Goal: Task Accomplishment & Management: Manage account settings

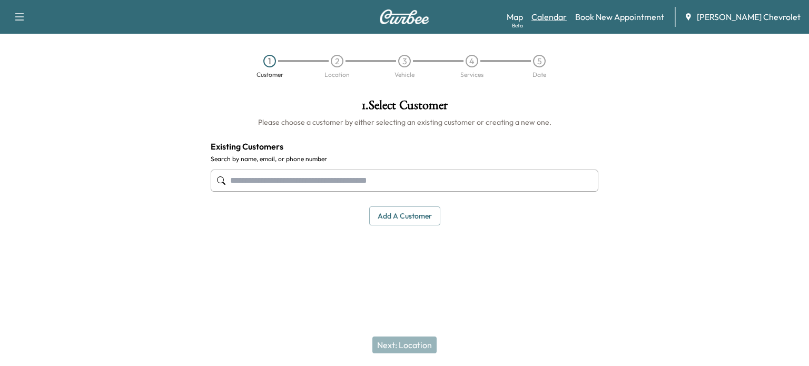
click at [554, 15] on link "Calendar" at bounding box center [548, 17] width 35 height 13
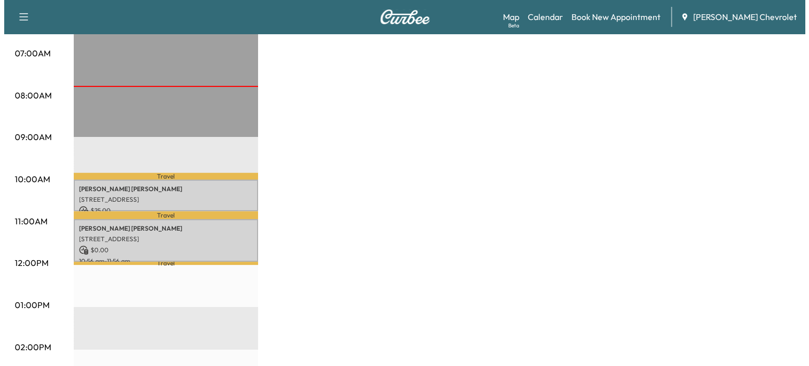
scroll to position [238, 0]
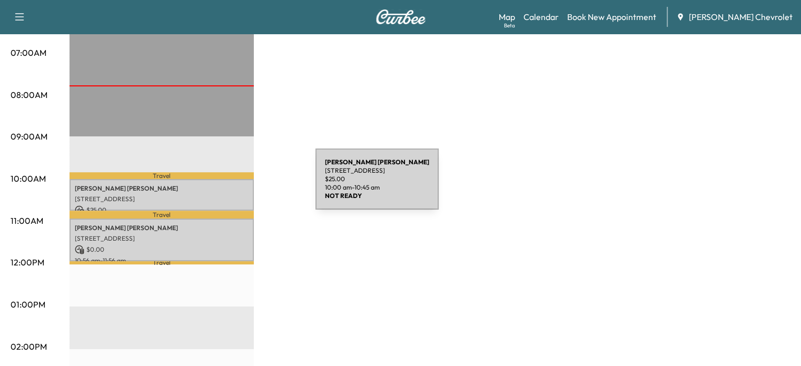
click at [236, 185] on p "[PERSON_NAME]" at bounding box center [162, 188] width 174 height 8
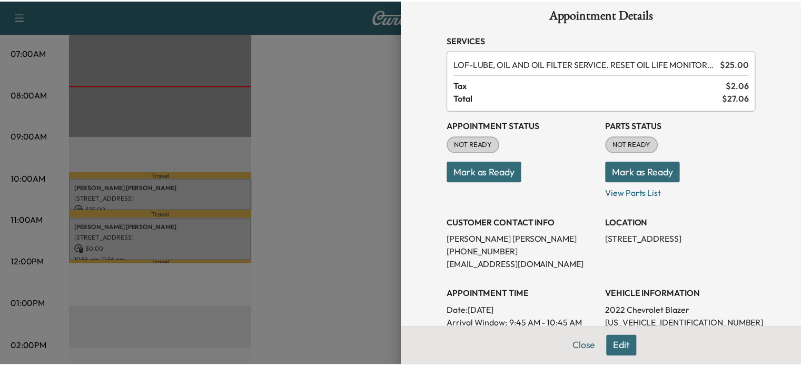
scroll to position [13, 0]
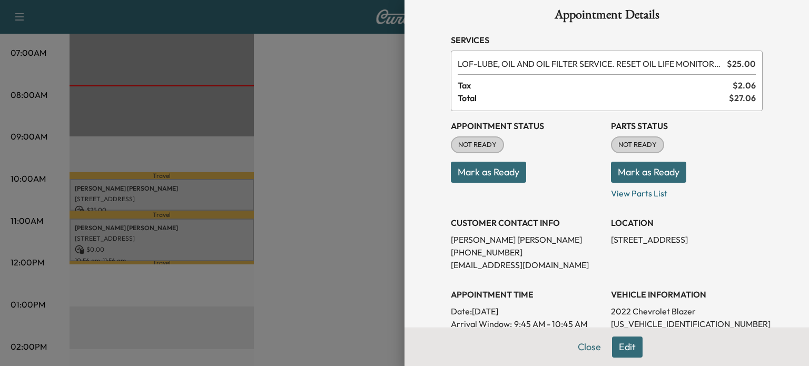
click at [251, 206] on div at bounding box center [404, 183] width 809 height 366
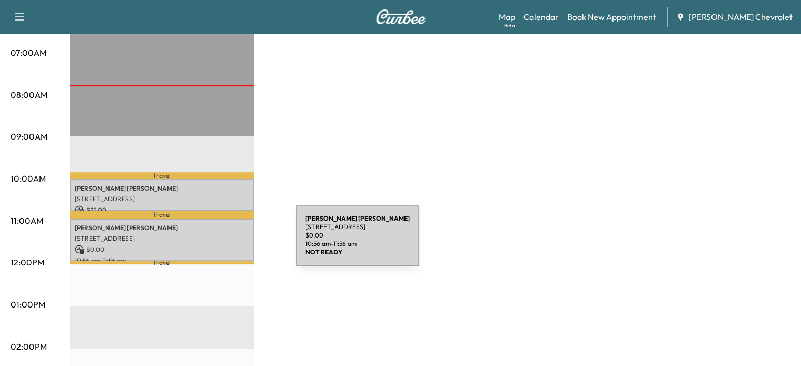
click at [217, 245] on p "$ 0.00" at bounding box center [162, 249] width 174 height 9
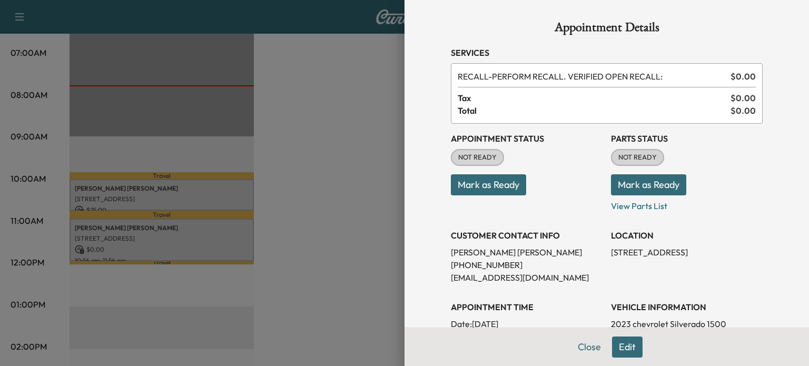
click at [290, 250] on div at bounding box center [404, 183] width 809 height 366
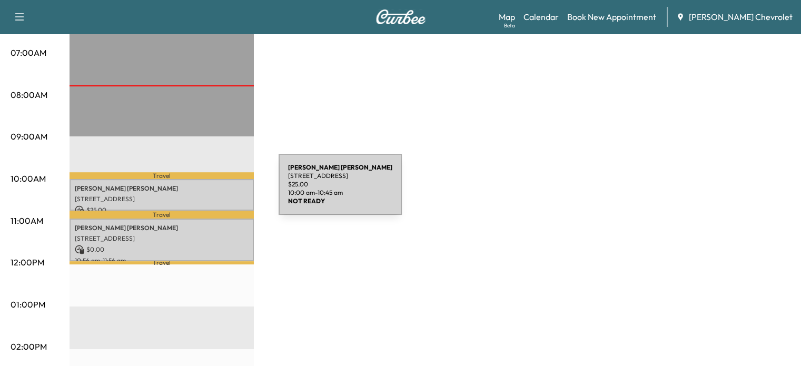
click at [200, 191] on div "[PERSON_NAME] [STREET_ADDRESS] $ 25.00 10:00 am - 10:45 am" at bounding box center [162, 195] width 184 height 32
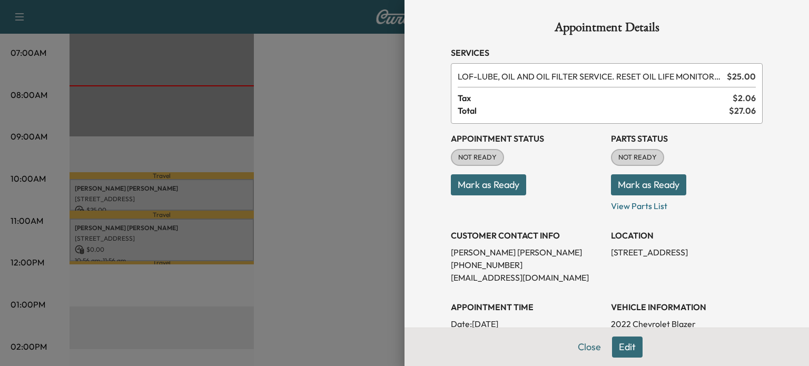
click at [463, 192] on button "Mark as Ready" at bounding box center [488, 184] width 75 height 21
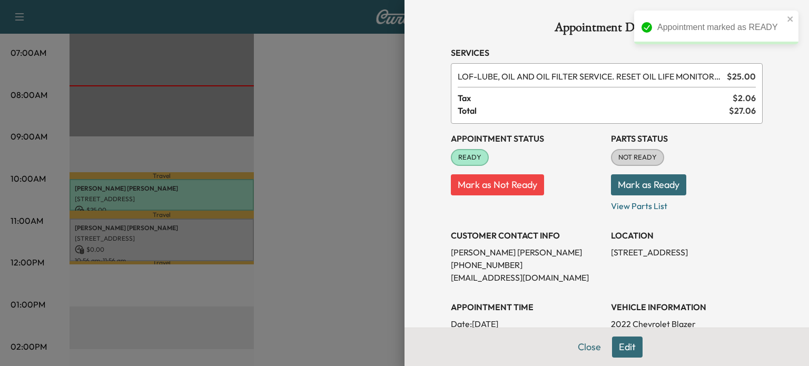
click at [657, 185] on button "Mark as Ready" at bounding box center [648, 184] width 75 height 21
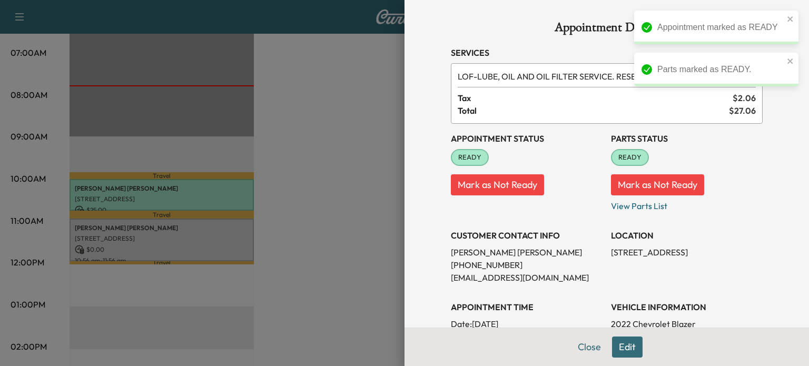
click at [340, 186] on div at bounding box center [404, 183] width 809 height 366
